Goal: Information Seeking & Learning: Learn about a topic

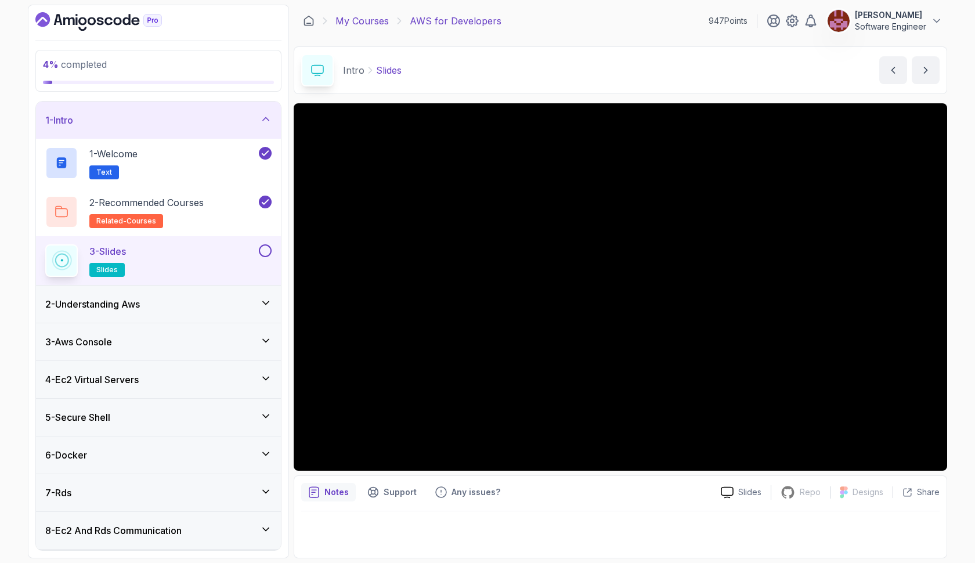
click at [358, 19] on link "My Courses" at bounding box center [362, 21] width 53 height 14
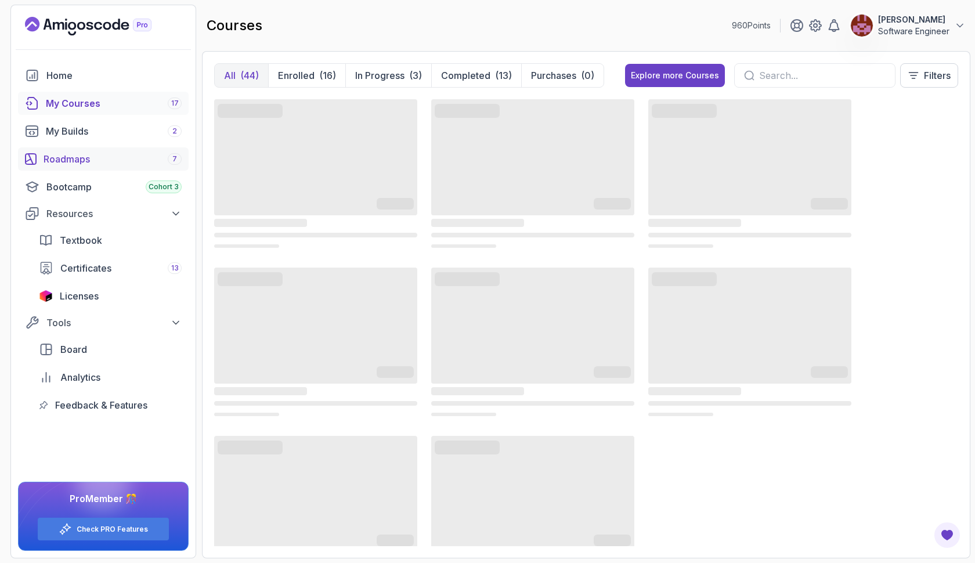
click at [156, 159] on div "Roadmaps 7" at bounding box center [113, 159] width 138 height 14
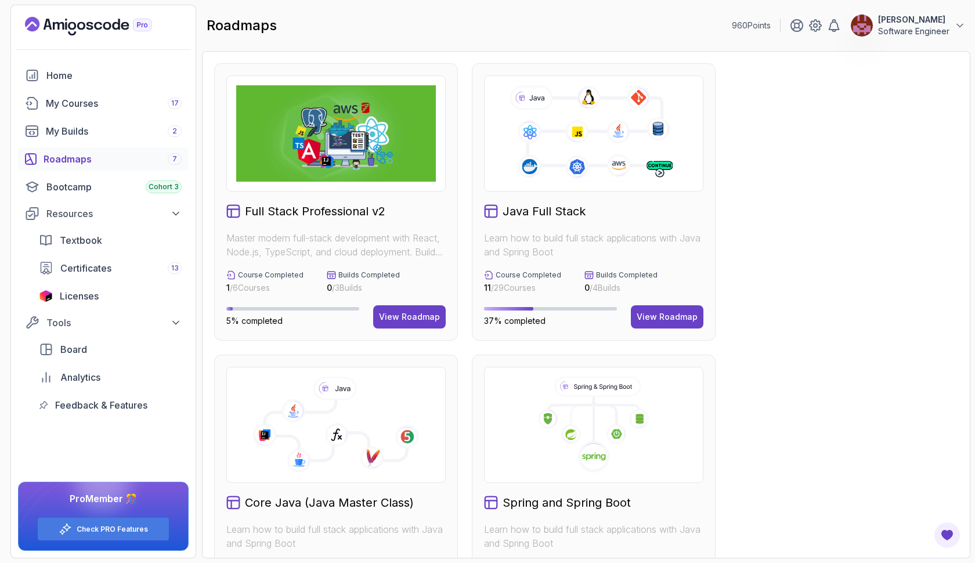
click at [564, 211] on h2 "Java Full Stack" at bounding box center [544, 211] width 83 height 16
click at [661, 319] on div "View Roadmap" at bounding box center [667, 317] width 61 height 12
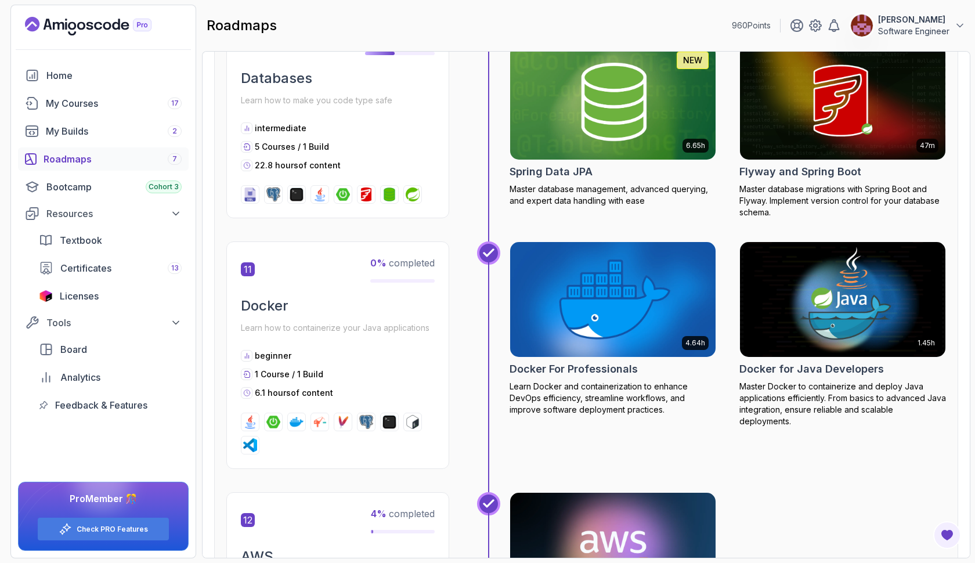
scroll to position [2965, 0]
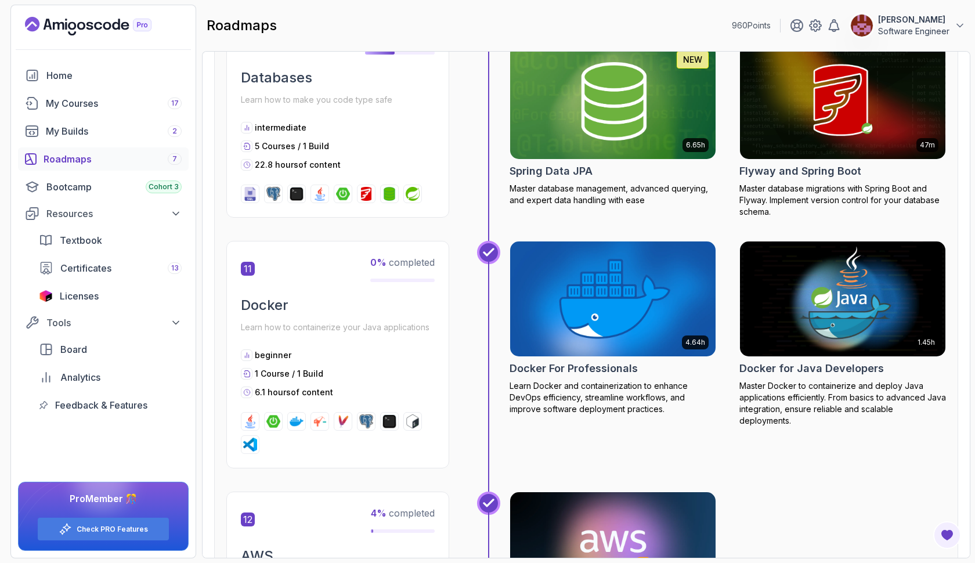
click at [653, 310] on img at bounding box center [613, 299] width 216 height 121
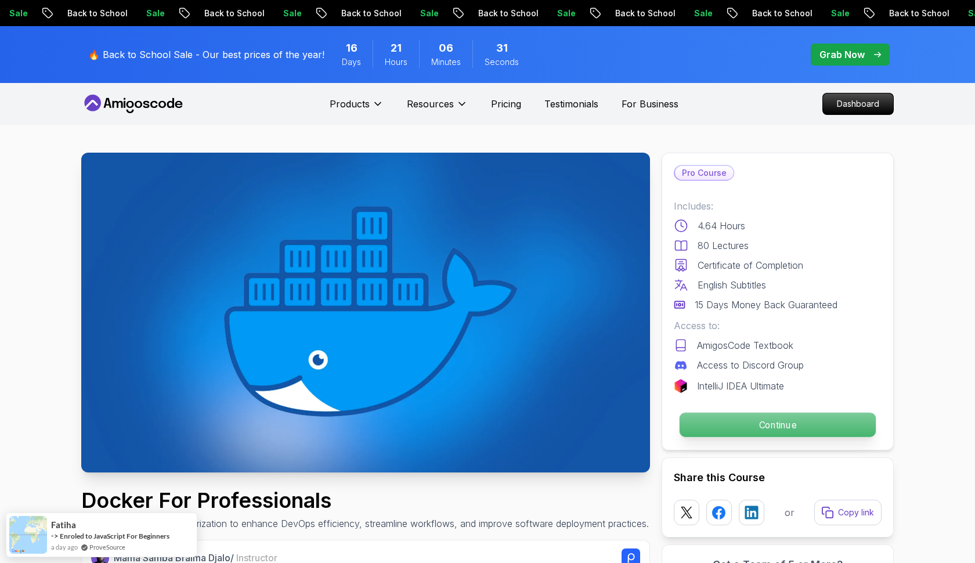
click at [730, 422] on p "Continue" at bounding box center [778, 425] width 196 height 24
